Goal: Information Seeking & Learning: Check status

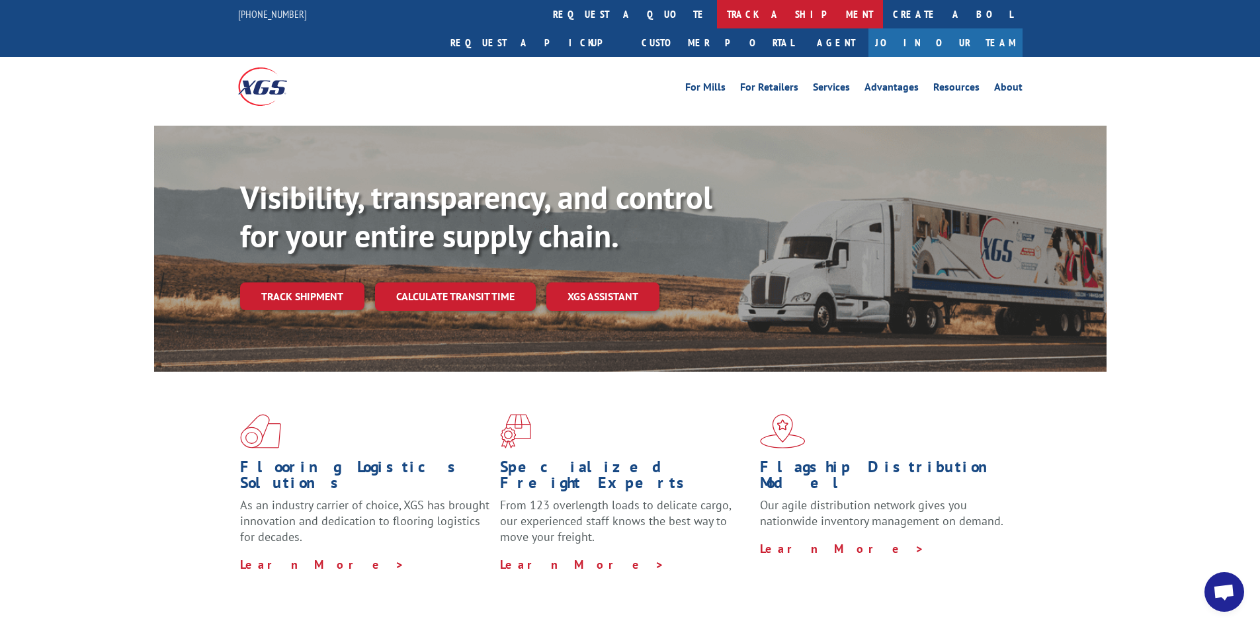
click at [717, 16] on link "track a shipment" at bounding box center [800, 14] width 166 height 28
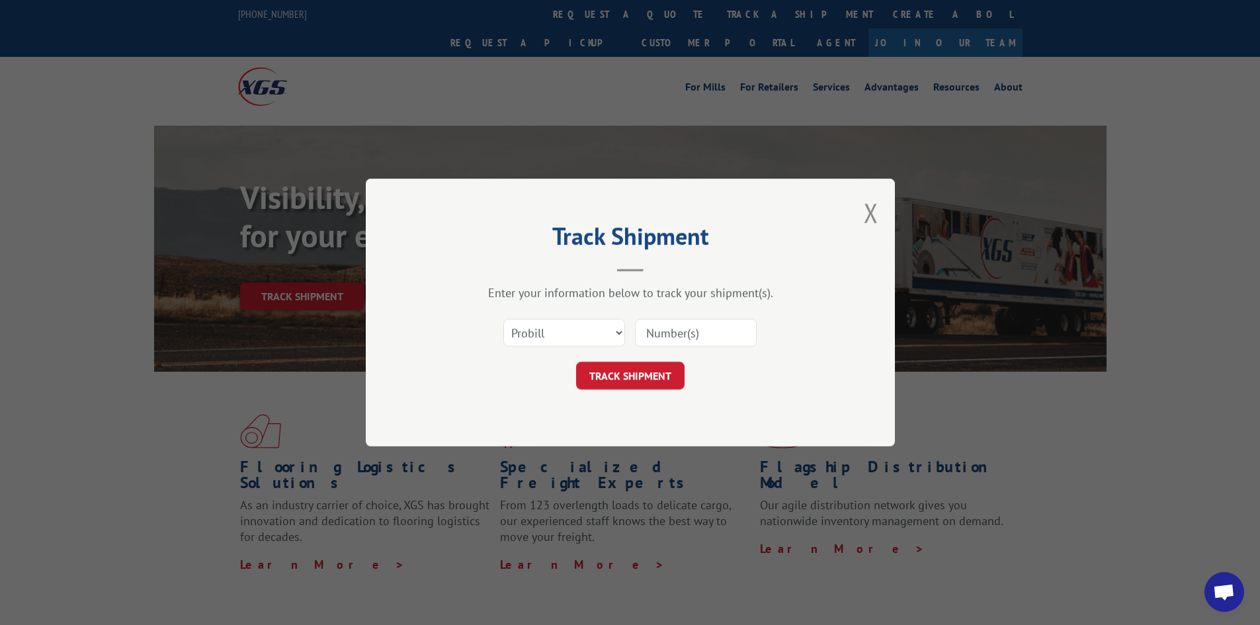
click at [667, 314] on div "Select category... Probill BOL PO" at bounding box center [630, 333] width 397 height 44
click at [675, 329] on input at bounding box center [696, 333] width 122 height 28
paste input "17621219"
type input "17621219"
click at [644, 375] on button "TRACK SHIPMENT" at bounding box center [630, 376] width 108 height 28
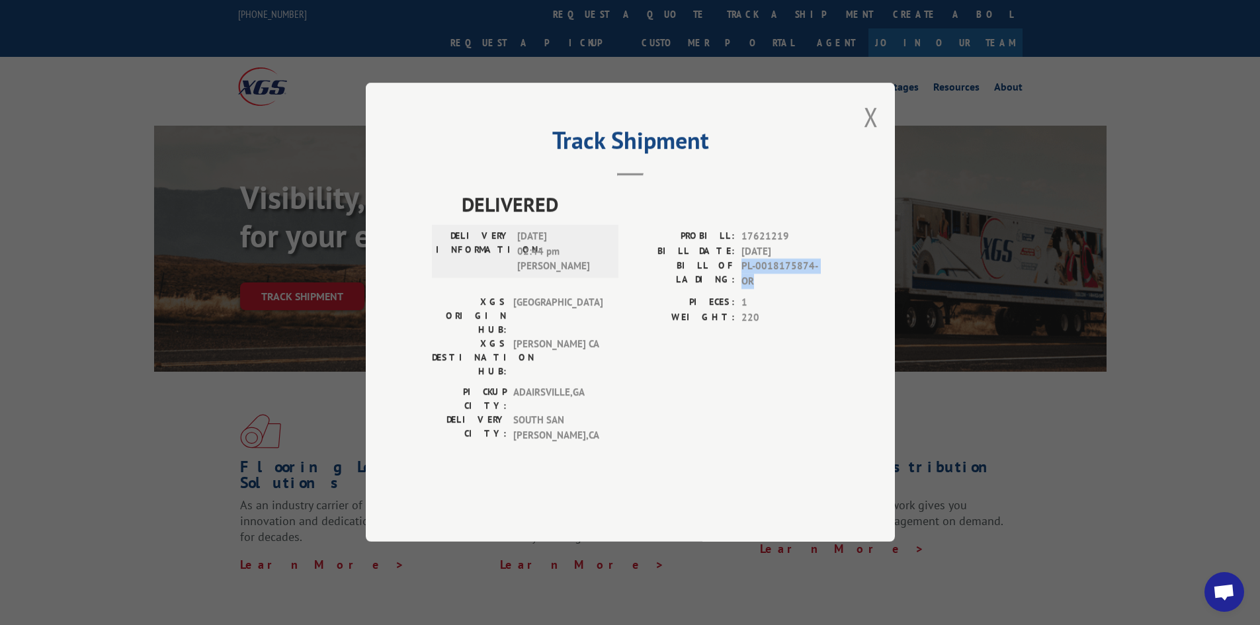
drag, startPoint x: 827, startPoint y: 298, endPoint x: 743, endPoint y: 298, distance: 84.0
click at [743, 289] on span "PL-0018175874-OR" at bounding box center [784, 274] width 87 height 30
copy span "PL-0018175874-OR"
